Goal: Navigation & Orientation: Find specific page/section

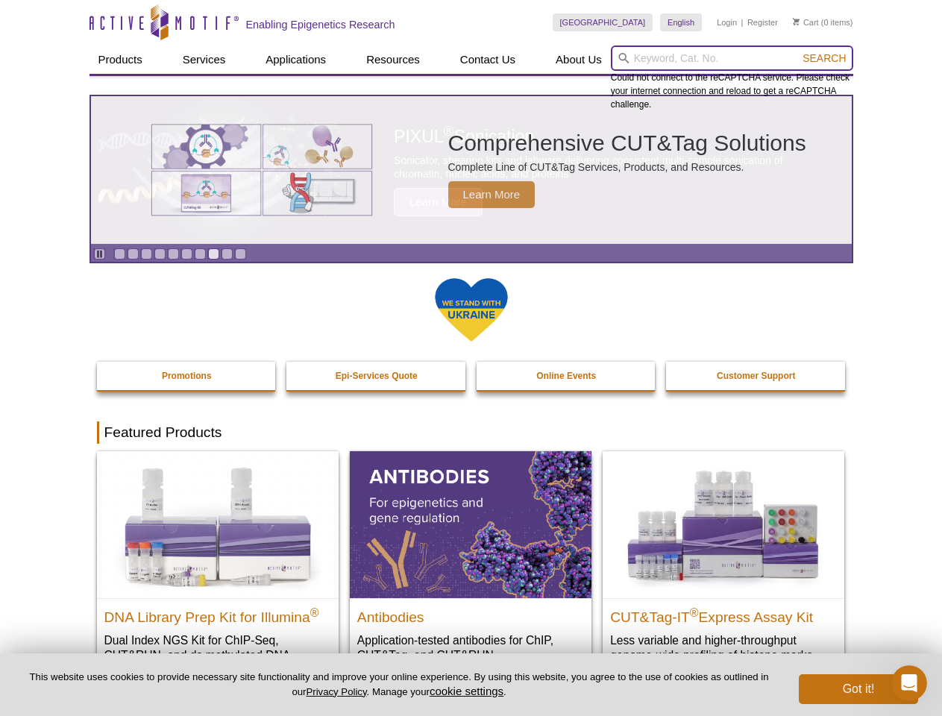
click at [731, 58] on input "search" at bounding box center [732, 57] width 242 height 25
click at [824, 58] on span "Search" at bounding box center [823, 58] width 43 height 12
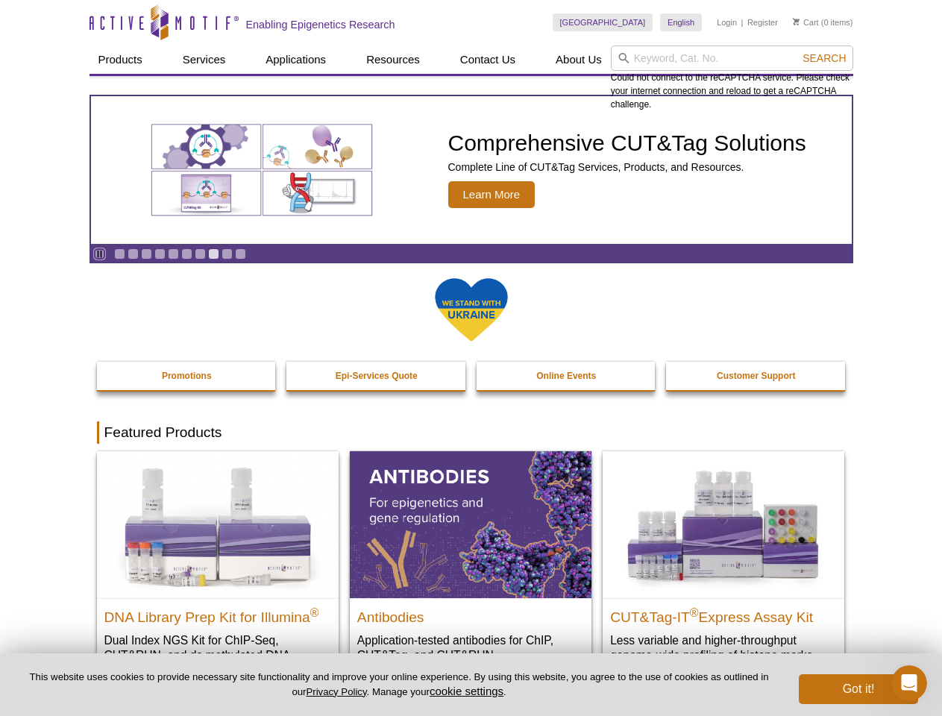
click at [99, 254] on icon "Pause" at bounding box center [100, 254] width 10 height 10
click at [119, 254] on link "Go to slide 1" at bounding box center [119, 253] width 11 height 11
click at [133, 254] on link "Go to slide 2" at bounding box center [133, 253] width 11 height 11
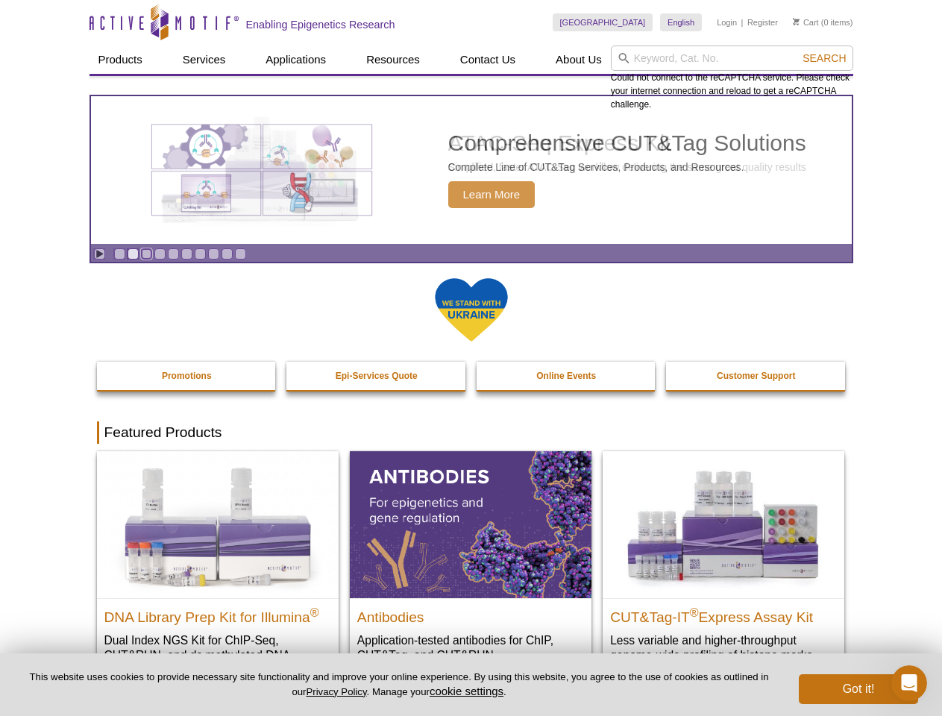
click at [146, 254] on link "Go to slide 3" at bounding box center [146, 253] width 11 height 11
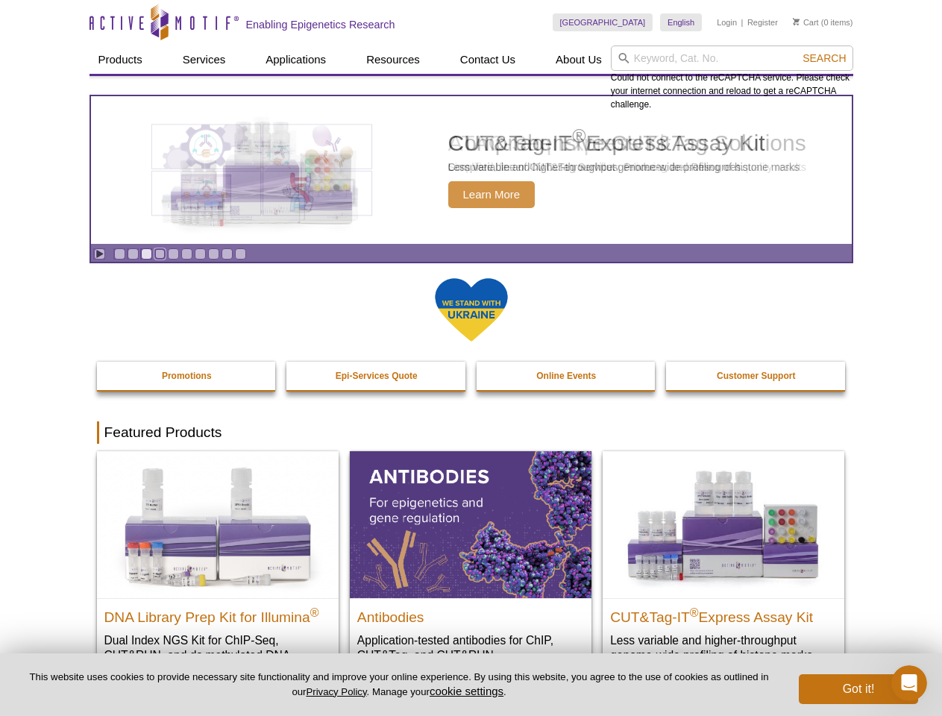
click at [160, 254] on link "Go to slide 4" at bounding box center [159, 253] width 11 height 11
